Goal: Transaction & Acquisition: Purchase product/service

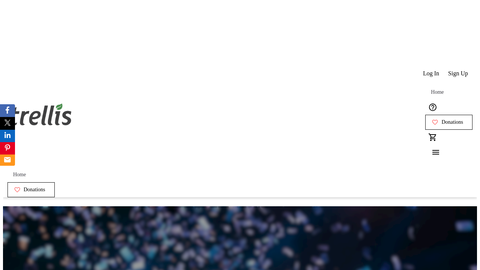
click at [459, 70] on span "Sign Up" at bounding box center [458, 73] width 20 height 7
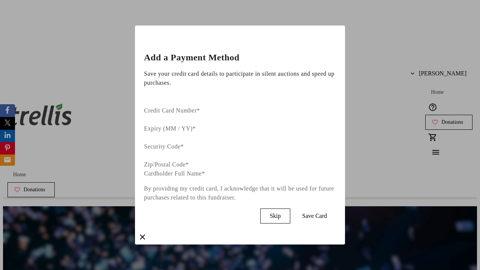
click at [281, 213] on span "Skip" at bounding box center [275, 216] width 11 height 7
click at [442, 119] on span "Donations" at bounding box center [453, 122] width 22 height 6
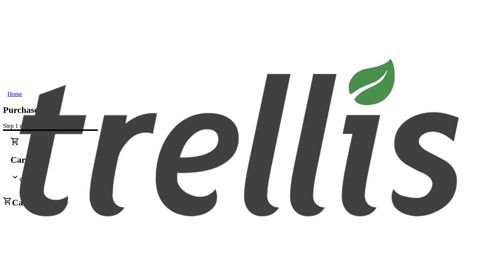
select select "CA"
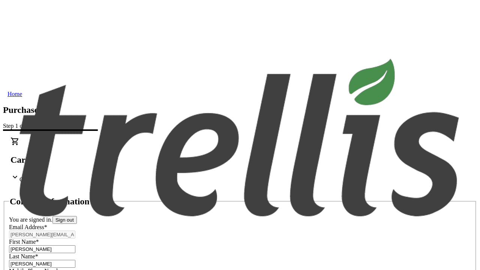
type input "[STREET_ADDRESS][PERSON_NAME]"
type input "Kelowna"
select select "BC"
type input "Kelowna"
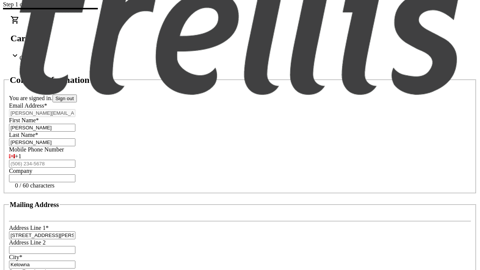
type input "V1Y 0C2"
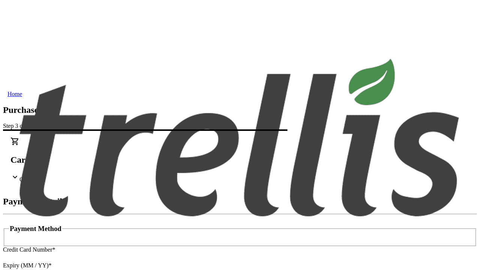
type input "V1Y 0C2"
